Goal: Navigation & Orientation: Understand site structure

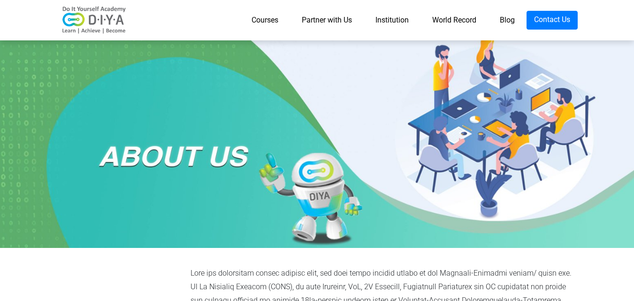
click at [268, 19] on link "Courses" at bounding box center [265, 20] width 50 height 19
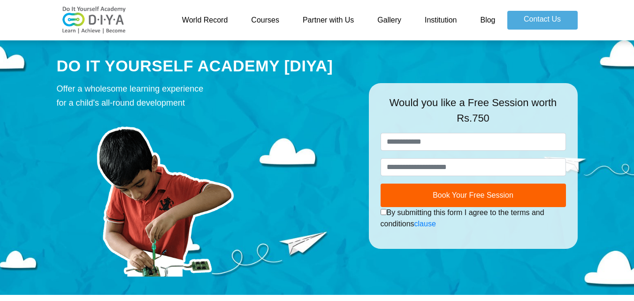
click at [393, 20] on link "Gallery" at bounding box center [389, 20] width 47 height 19
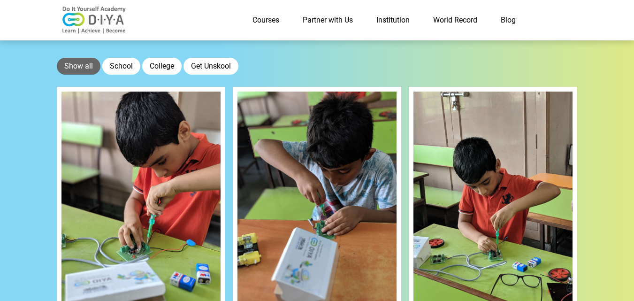
click at [512, 17] on link "Blog" at bounding box center [508, 20] width 39 height 19
click at [121, 66] on button "School" at bounding box center [121, 66] width 38 height 17
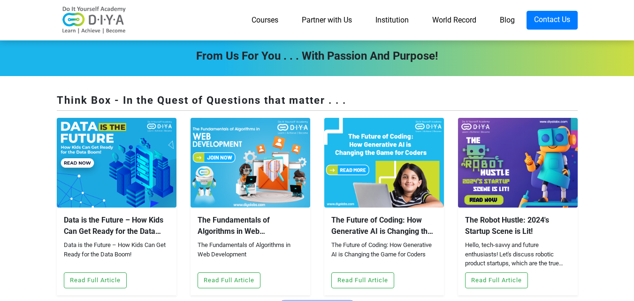
click at [137, 27] on div "Courses Partner with Us Institution World Record Blog Contact Us" at bounding box center [317, 20] width 535 height 33
click at [204, 208] on div "The Fundamentals of Algorithms in Web Development The Fundamentals of Algorithm…" at bounding box center [251, 252] width 120 height 88
